Goal: Navigation & Orientation: Find specific page/section

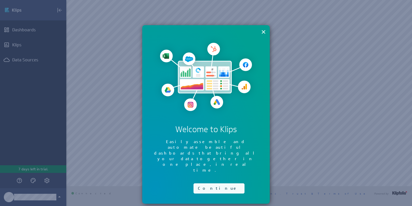
click at [207, 184] on button "Continue" at bounding box center [219, 189] width 51 height 10
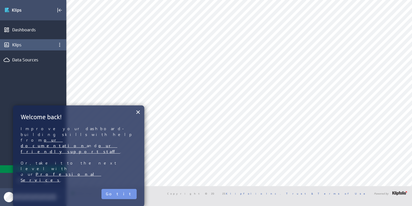
click at [22, 45] on div "Klips" at bounding box center [33, 45] width 42 height 6
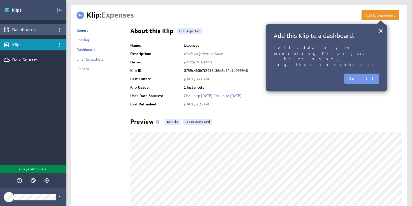
click at [25, 31] on div "Dashboards" at bounding box center [33, 30] width 42 height 6
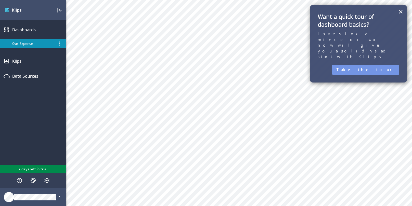
scroll to position [8, 0]
click at [402, 11] on button "×" at bounding box center [400, 12] width 5 height 10
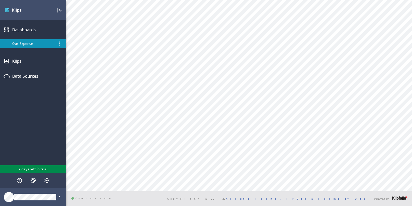
scroll to position [102, 0]
